Goal: Task Accomplishment & Management: Use online tool/utility

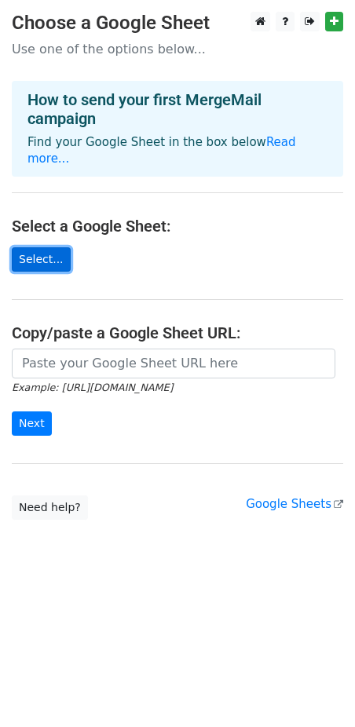
click at [53, 262] on link "Select..." at bounding box center [41, 259] width 59 height 24
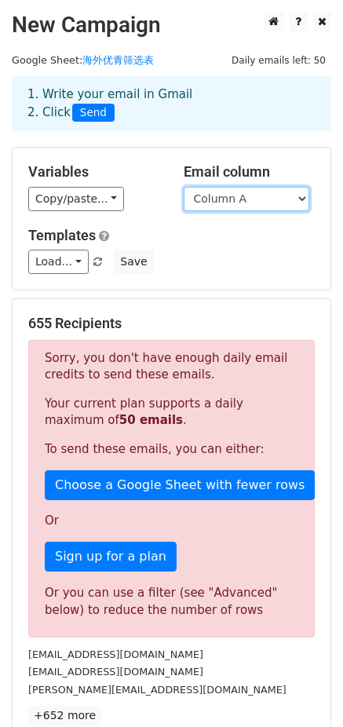
click at [226, 199] on select "Column A Column B" at bounding box center [247, 199] width 126 height 24
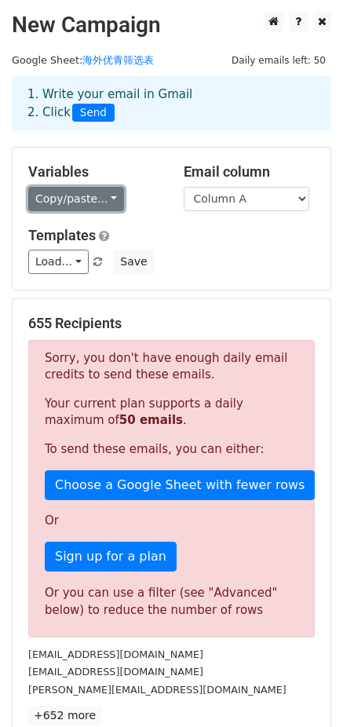
click at [88, 198] on link "Copy/paste..." at bounding box center [76, 199] width 96 height 24
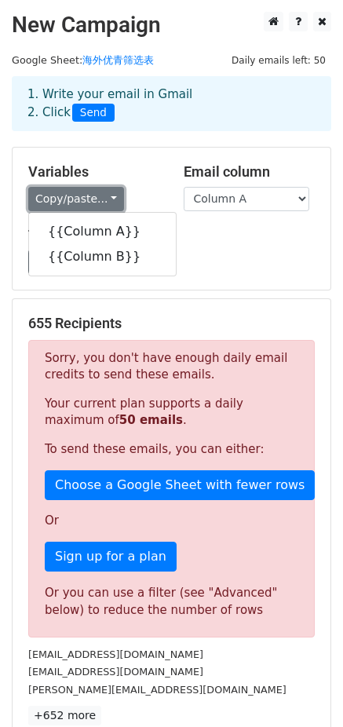
click at [89, 197] on link "Copy/paste..." at bounding box center [76, 199] width 96 height 24
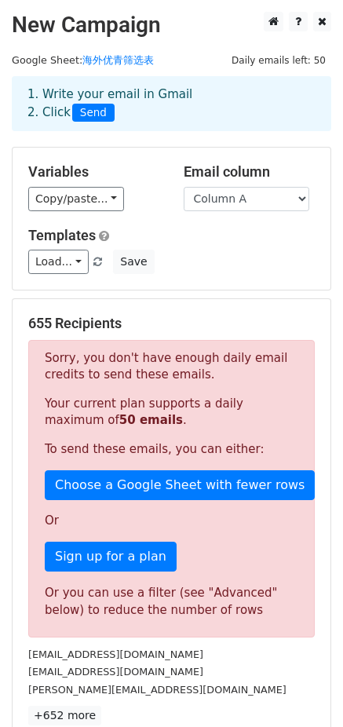
click at [219, 119] on div "1. Write your email in Gmail 2. Click Send" at bounding box center [172, 104] width 312 height 36
click at [235, 205] on select "Column A Column B" at bounding box center [247, 199] width 126 height 24
click at [184, 187] on select "Column A Column B" at bounding box center [247, 199] width 126 height 24
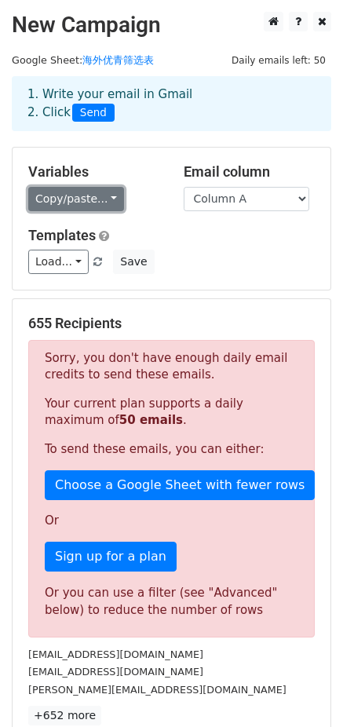
click at [83, 205] on link "Copy/paste..." at bounding box center [76, 199] width 96 height 24
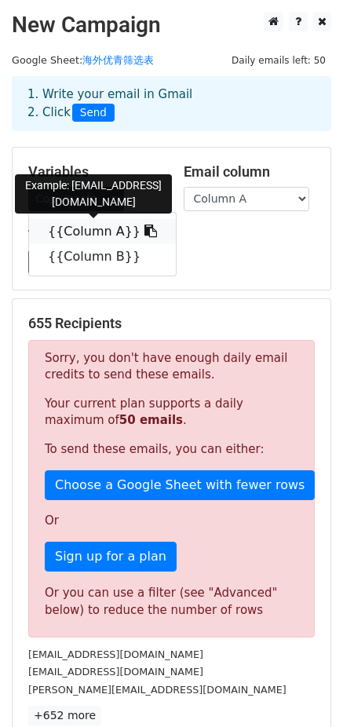
click at [88, 232] on link "{{Column A}}" at bounding box center [102, 231] width 147 height 25
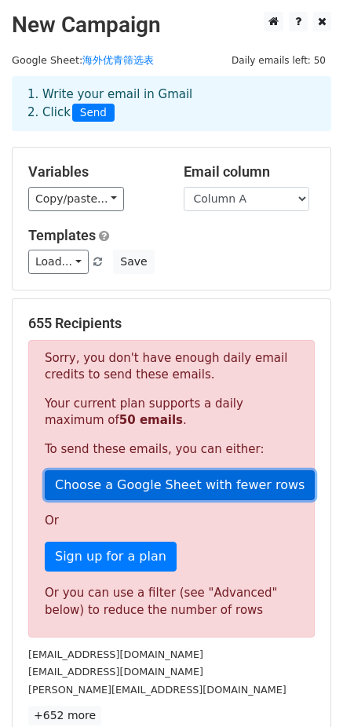
click at [178, 487] on link "Choose a Google Sheet with fewer rows" at bounding box center [180, 485] width 270 height 30
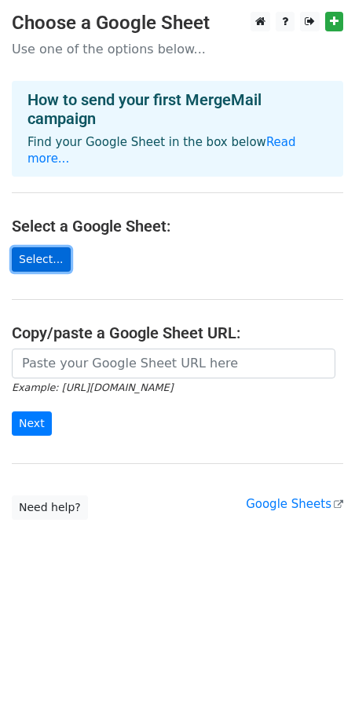
click at [58, 254] on link "Select..." at bounding box center [41, 259] width 59 height 24
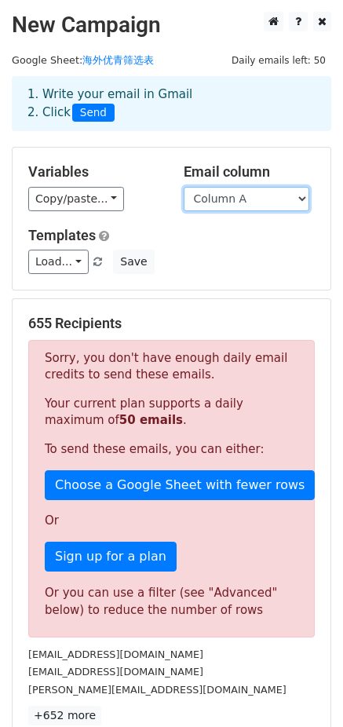
click at [251, 192] on select "Column A Column B" at bounding box center [247, 199] width 126 height 24
click at [184, 187] on select "Column A Column B" at bounding box center [247, 199] width 126 height 24
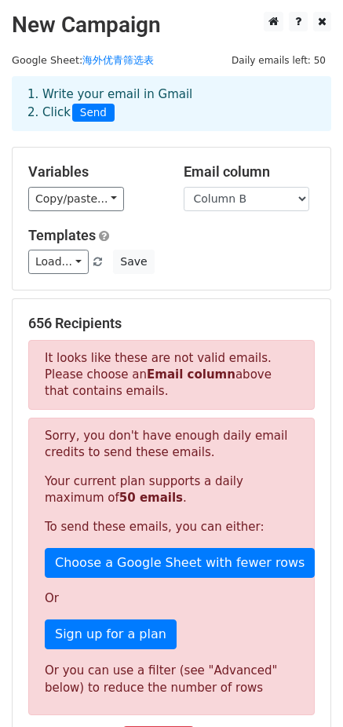
click at [258, 184] on div "Email column Column A Column B" at bounding box center [249, 187] width 155 height 48
click at [252, 199] on select "Column A Column B" at bounding box center [247, 199] width 126 height 24
select select "Column A"
click at [184, 187] on select "Column A Column B" at bounding box center [247, 199] width 126 height 24
